Goal: Information Seeking & Learning: Learn about a topic

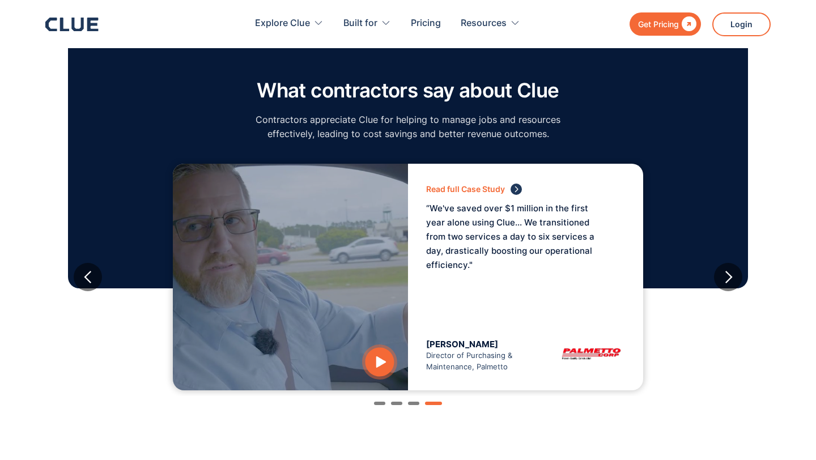
scroll to position [1842, 0]
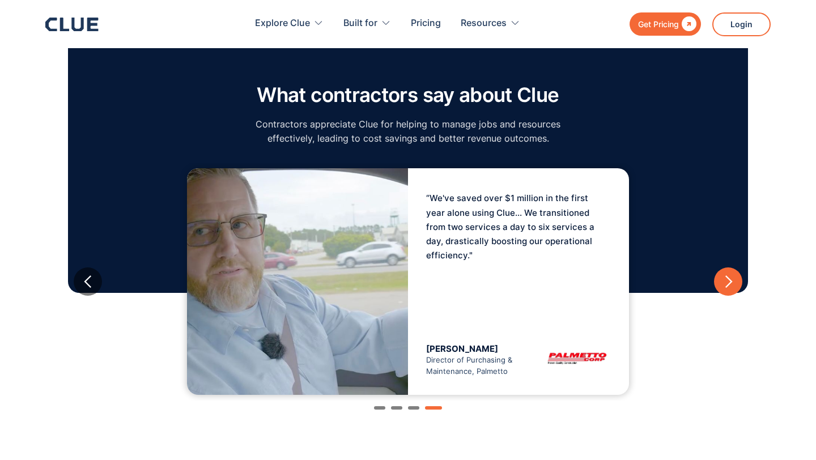
click at [729, 275] on div "next slide" at bounding box center [729, 282] width 14 height 14
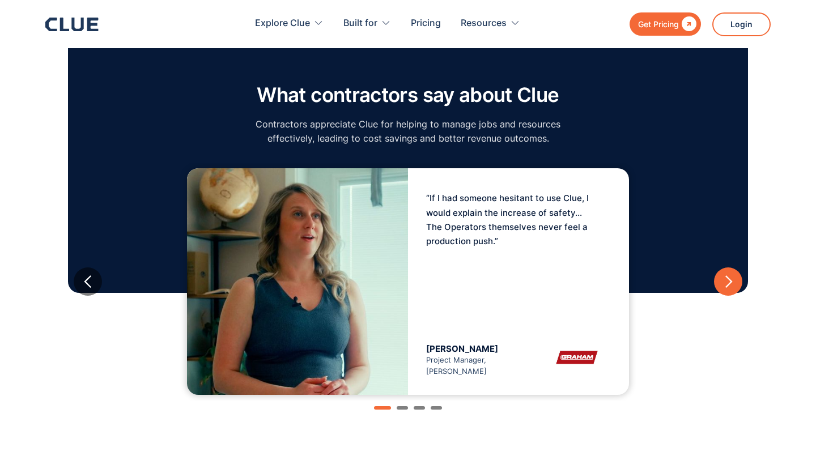
click at [722, 275] on div "next slide" at bounding box center [729, 282] width 14 height 14
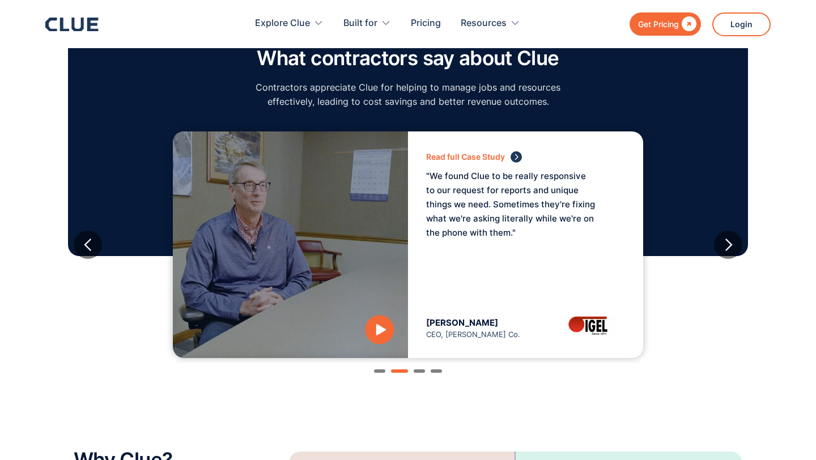
scroll to position [1902, 0]
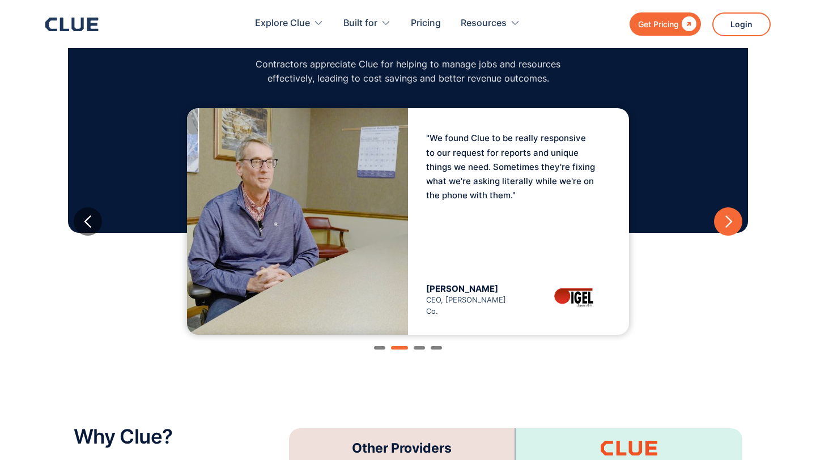
click at [730, 215] on div "next slide" at bounding box center [729, 222] width 14 height 14
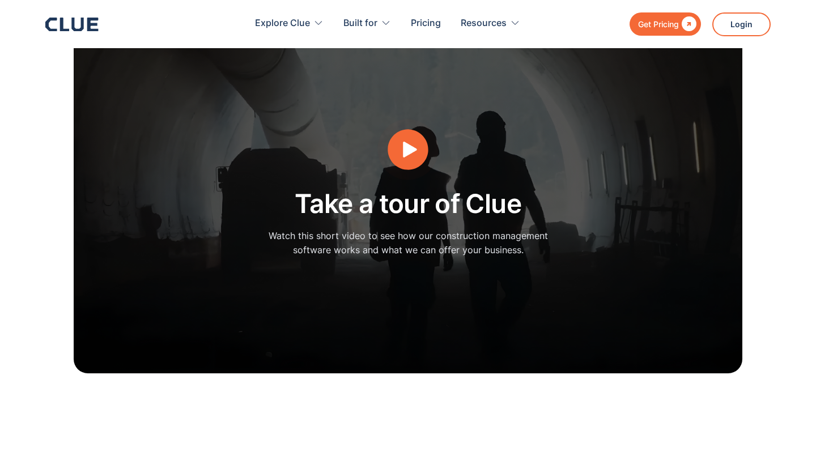
scroll to position [3013, 0]
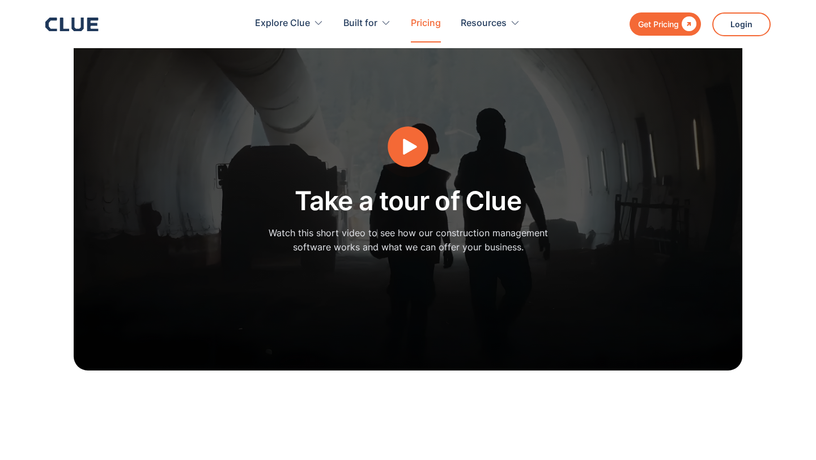
click at [423, 22] on link "Pricing" at bounding box center [426, 24] width 30 height 36
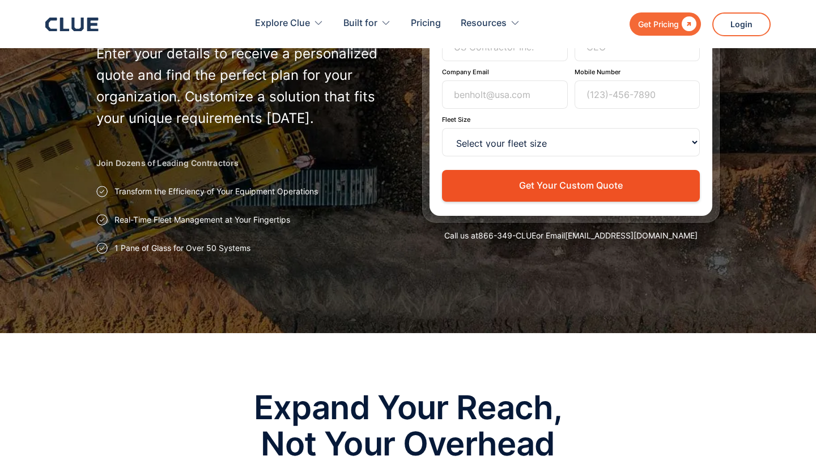
scroll to position [173, 0]
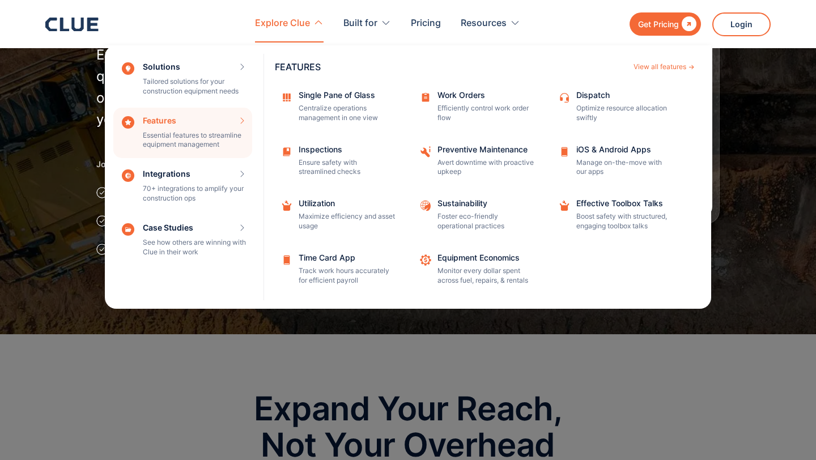
click at [197, 138] on div "Features Essential features to streamline equipment management Features View al…" at bounding box center [182, 133] width 139 height 51
click at [239, 120] on div "Features Essential features to streamline equipment management Features View al…" at bounding box center [182, 133] width 139 height 51
click at [459, 155] on div "Preventive Maintenance Avert downtime with proactive upkeep" at bounding box center [486, 162] width 96 height 32
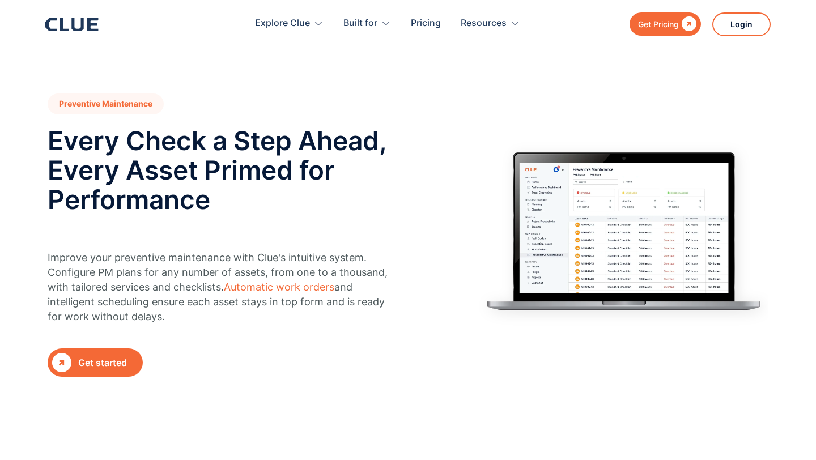
click at [74, 23] on icon at bounding box center [77, 25] width 12 height 14
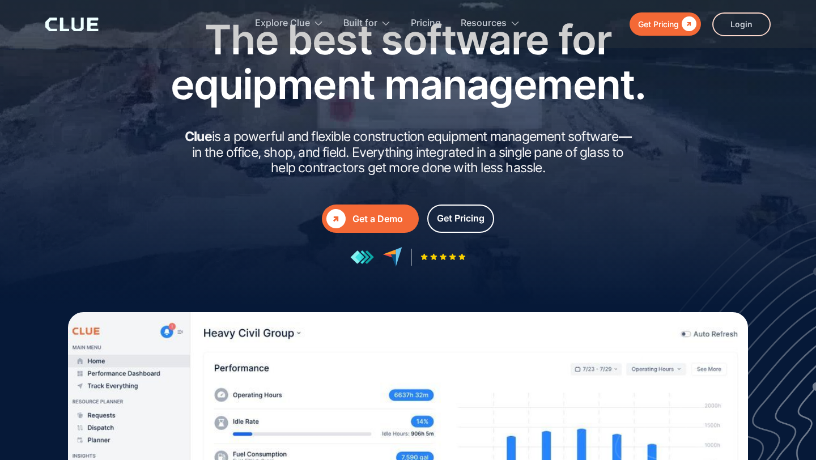
scroll to position [76, 0]
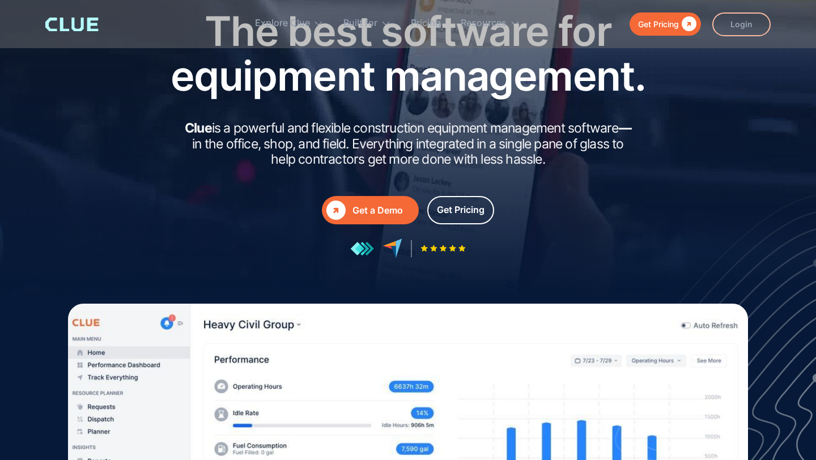
click at [359, 220] on link " Get a Demo" at bounding box center [370, 210] width 97 height 28
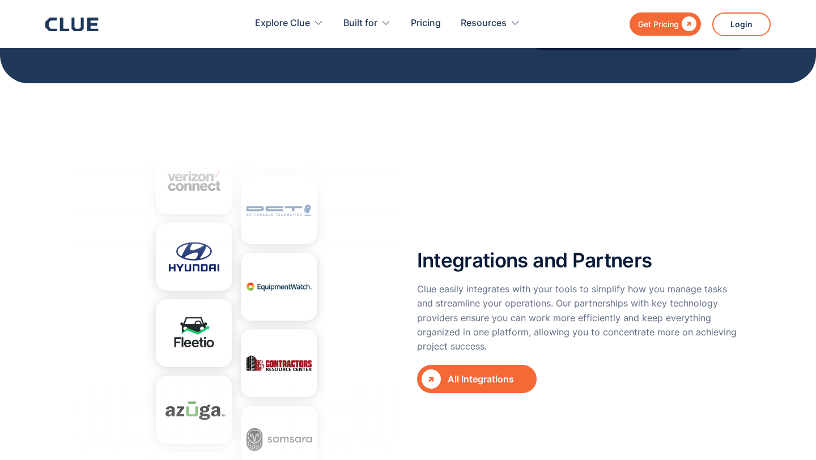
scroll to position [3999, 0]
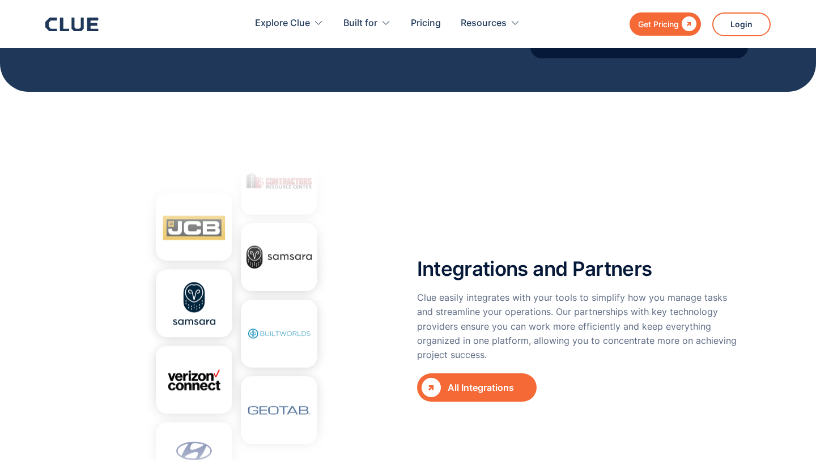
click at [459, 381] on div "All Integrations" at bounding box center [487, 388] width 78 height 14
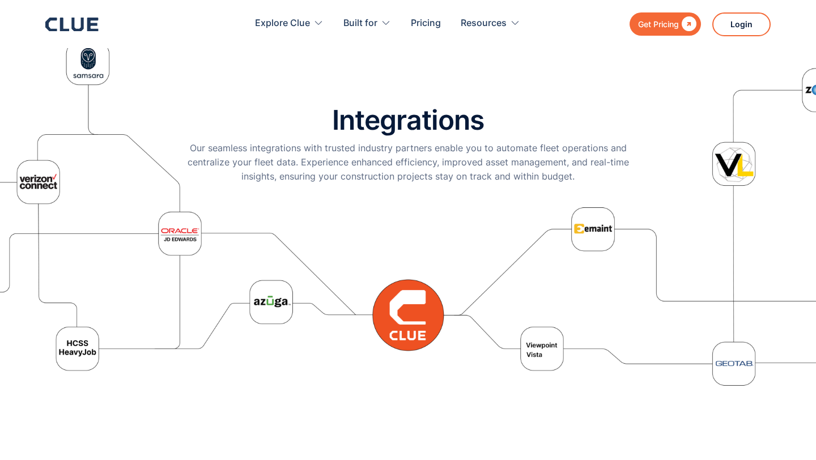
scroll to position [35, 0]
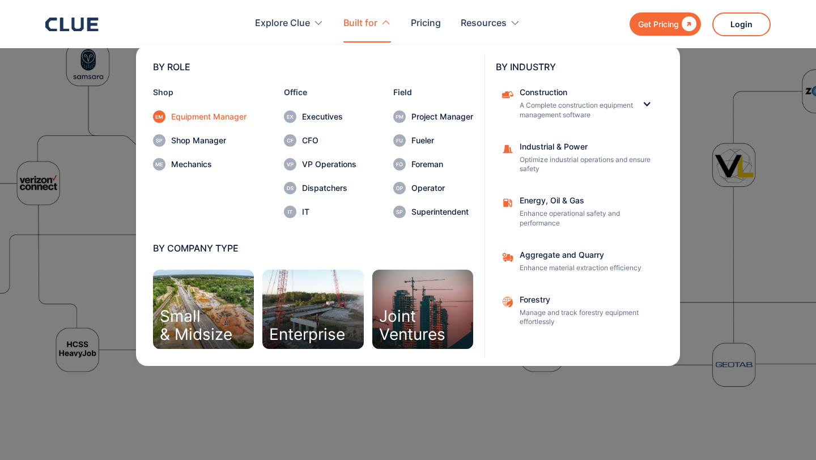
click at [225, 117] on div "Equipment Manager" at bounding box center [208, 117] width 75 height 8
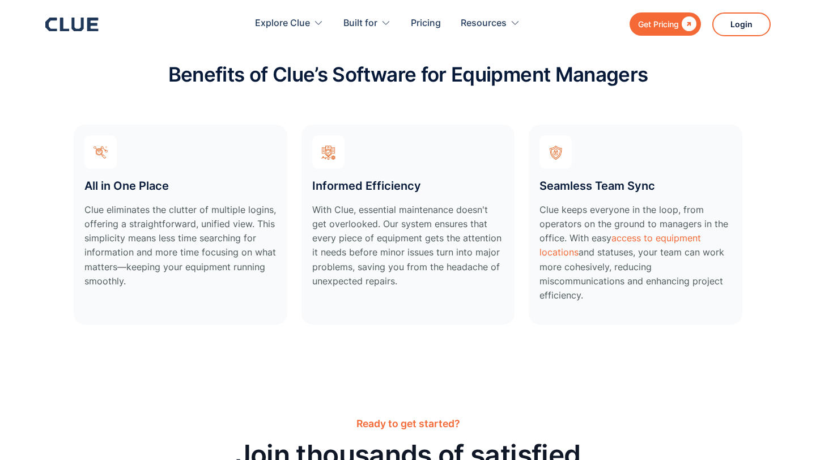
scroll to position [3159, 0]
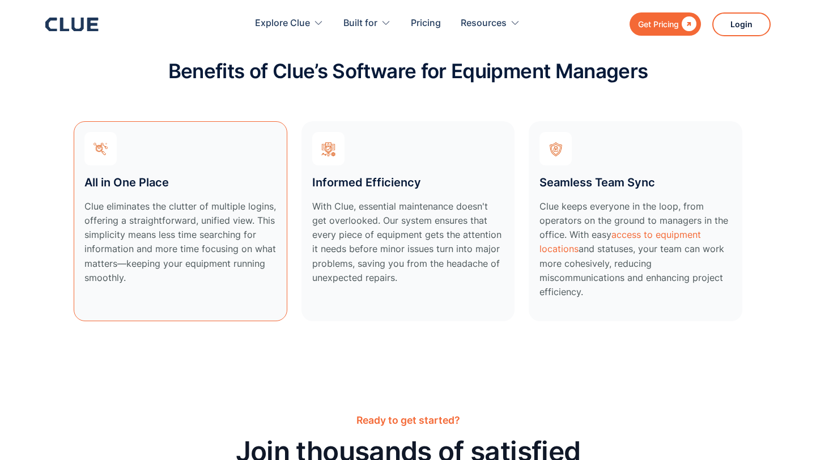
click at [129, 155] on div "All in One Place Clue eliminates the clutter of multiple logins, offering a str…" at bounding box center [181, 221] width 214 height 200
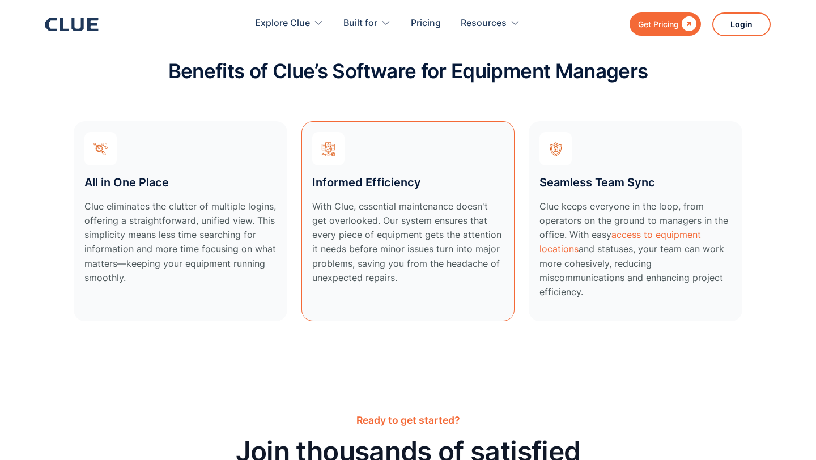
click at [353, 205] on p "With Clue, essential maintenance doesn't get overlooked. Our system ensures tha…" at bounding box center [408, 243] width 192 height 86
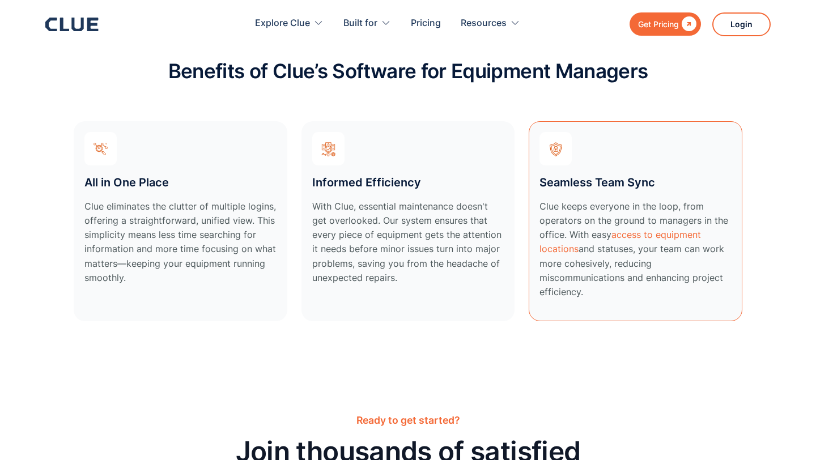
click at [579, 166] on div "Seamless Team Sync Clue keeps everyone in the loop, from operators on the groun…" at bounding box center [636, 221] width 214 height 200
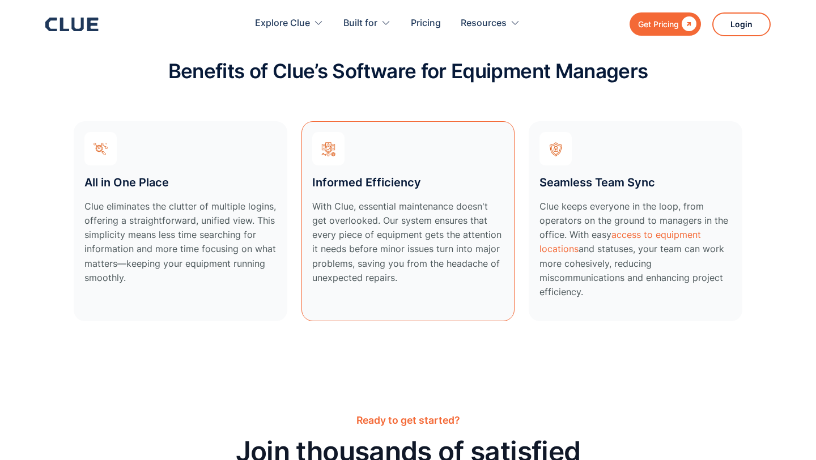
click at [449, 154] on div "Informed Efficiency With Clue, essential maintenance doesn't get overlooked. Ou…" at bounding box center [409, 221] width 214 height 200
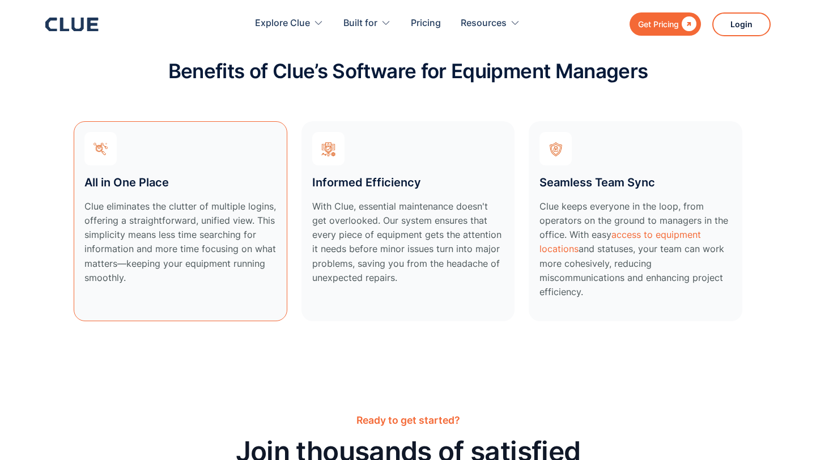
click at [201, 164] on div "All in One Place Clue eliminates the clutter of multiple logins, offering a str…" at bounding box center [181, 221] width 214 height 200
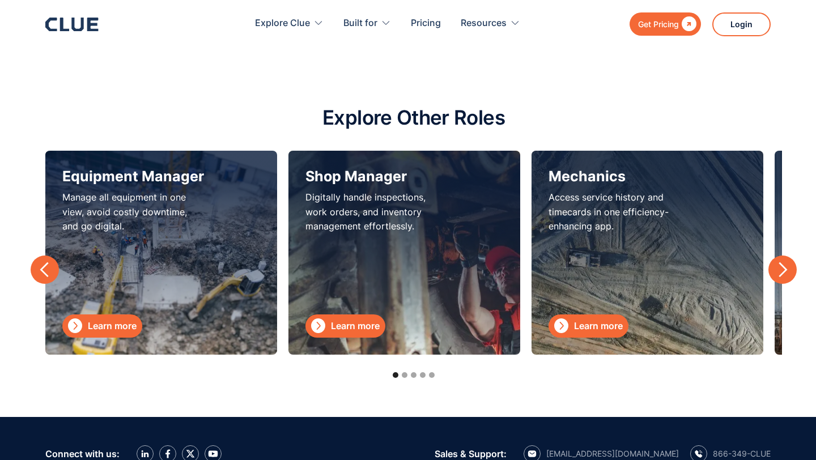
scroll to position [3754, 0]
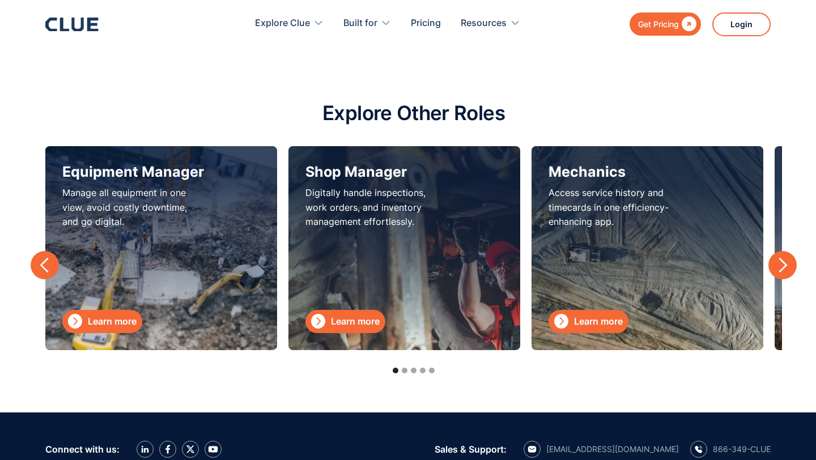
click at [786, 264] on div "next slide" at bounding box center [783, 265] width 17 height 17
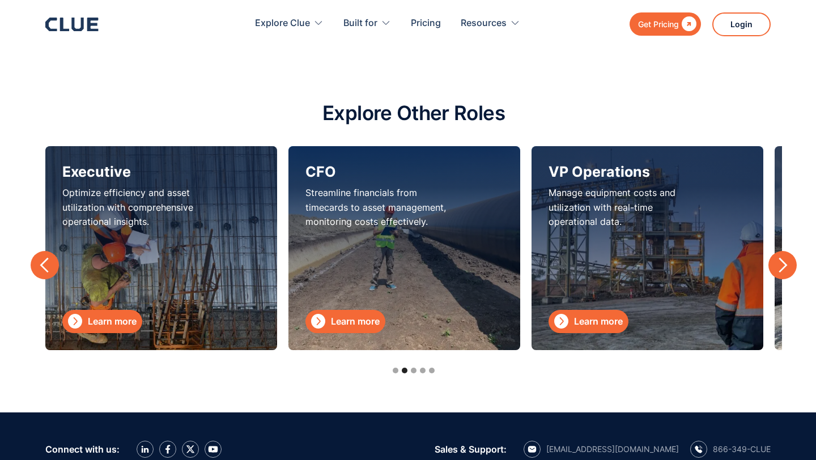
click at [786, 266] on div "next slide" at bounding box center [783, 265] width 17 height 17
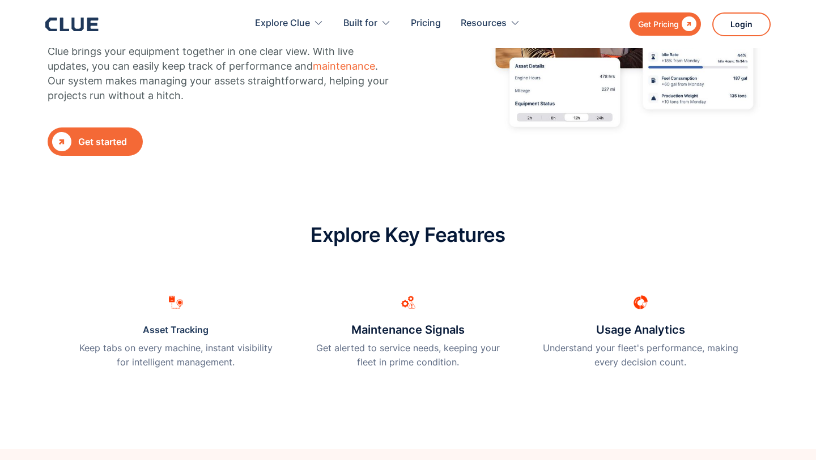
scroll to position [0, 0]
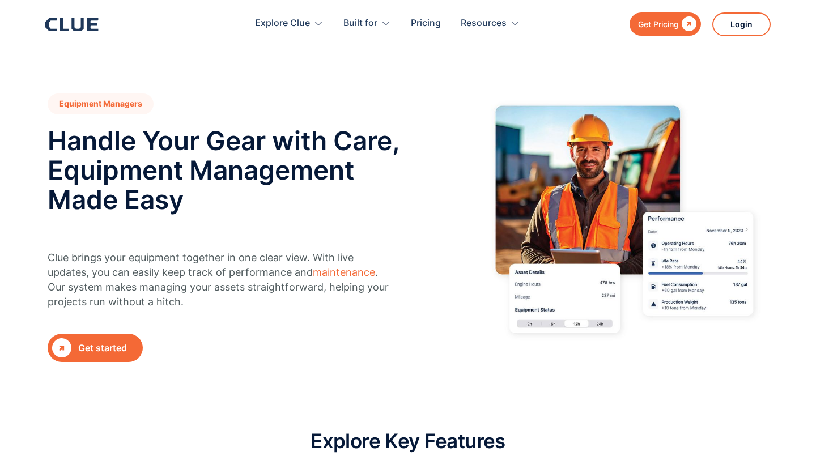
click at [77, 23] on icon at bounding box center [71, 25] width 53 height 14
